Goal: Check status: Check status

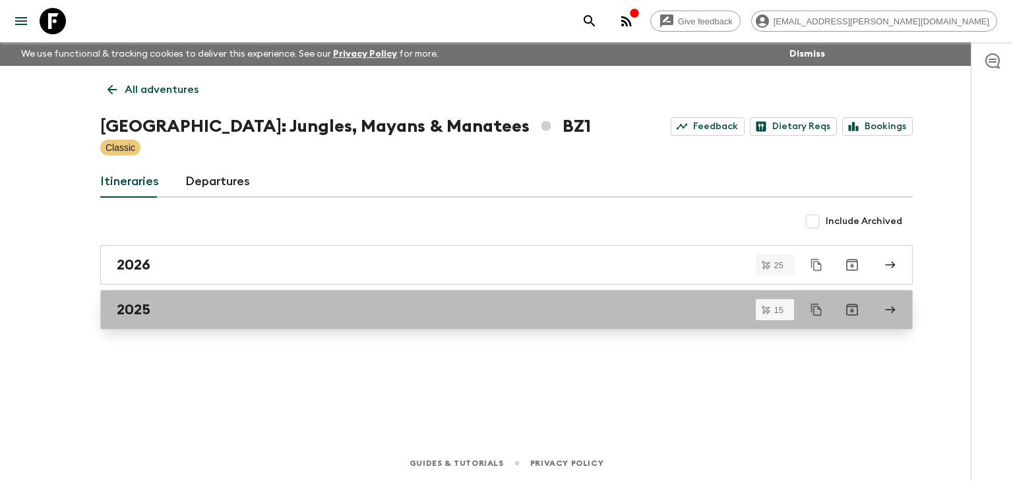
click at [148, 313] on h2 "2025" at bounding box center [134, 309] width 34 height 17
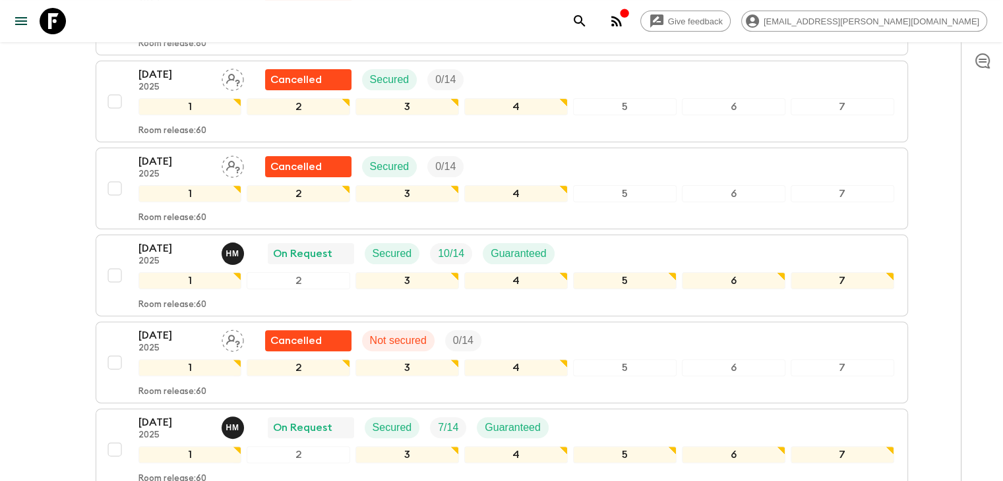
scroll to position [343, 0]
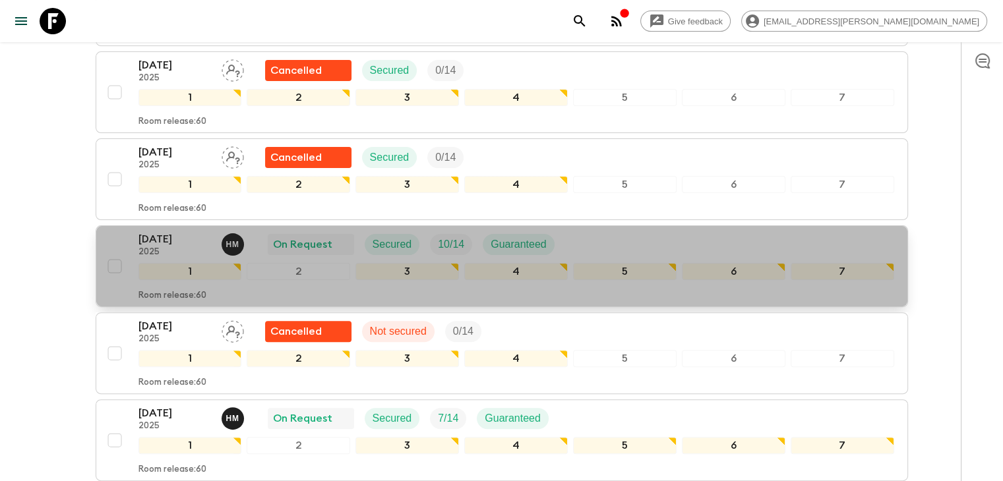
click at [160, 231] on p "18 Oct 2025" at bounding box center [174, 239] width 73 height 16
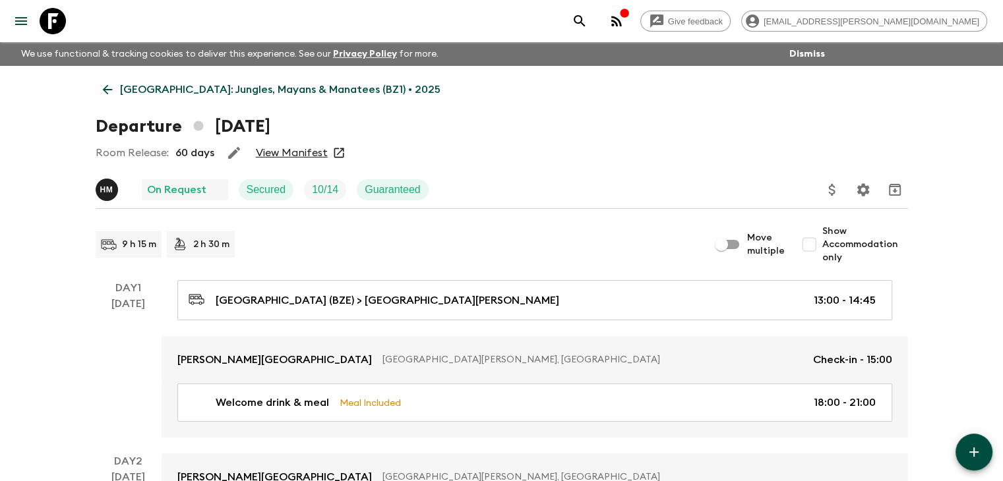
click at [293, 151] on link "View Manifest" at bounding box center [292, 152] width 72 height 13
